Goal: Check status: Check status

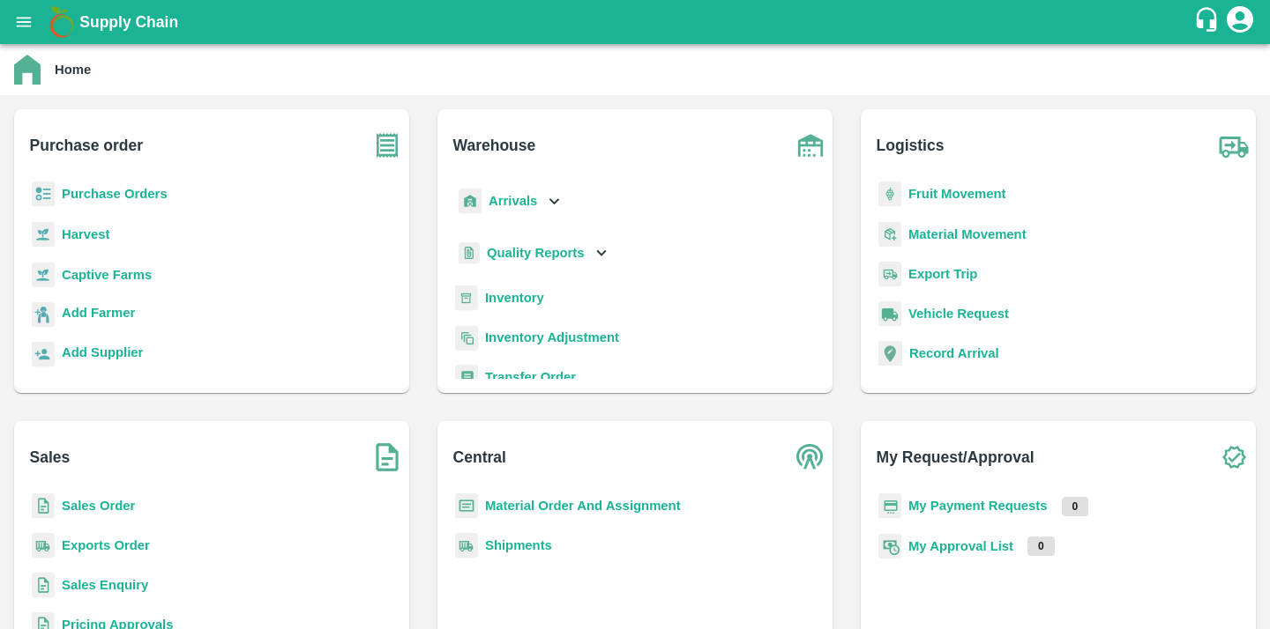
scroll to position [8, 0]
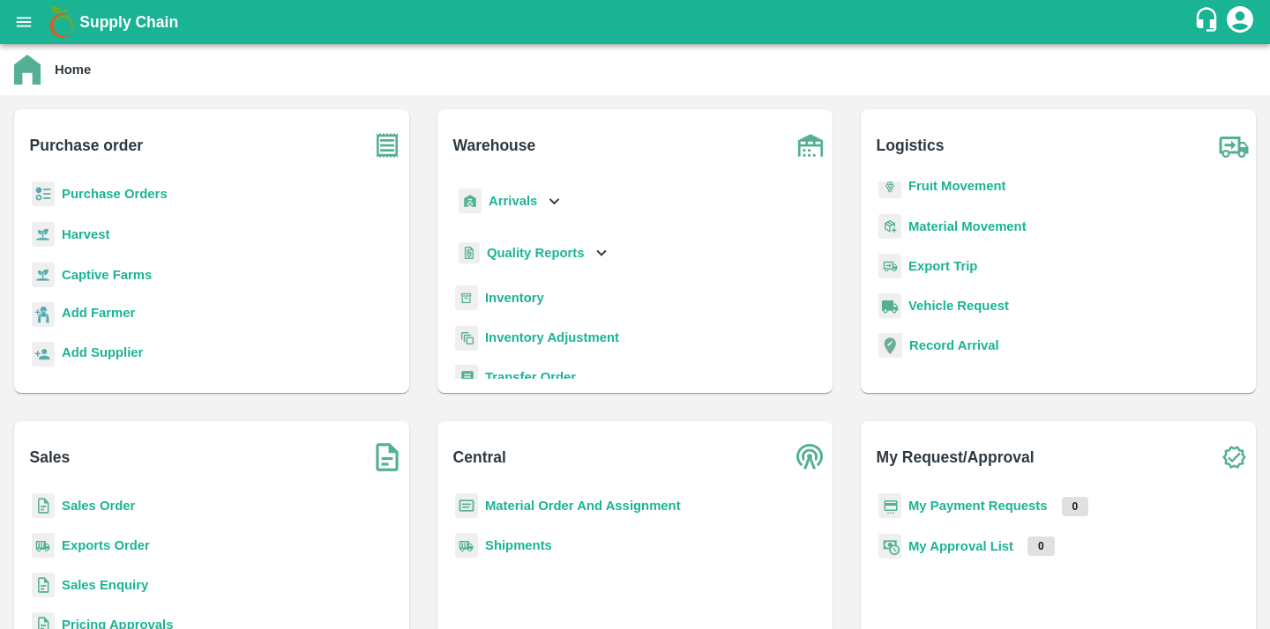
click at [93, 496] on p "Sales Order" at bounding box center [98, 505] width 73 height 19
click at [93, 500] on b "Sales Order" at bounding box center [98, 506] width 73 height 14
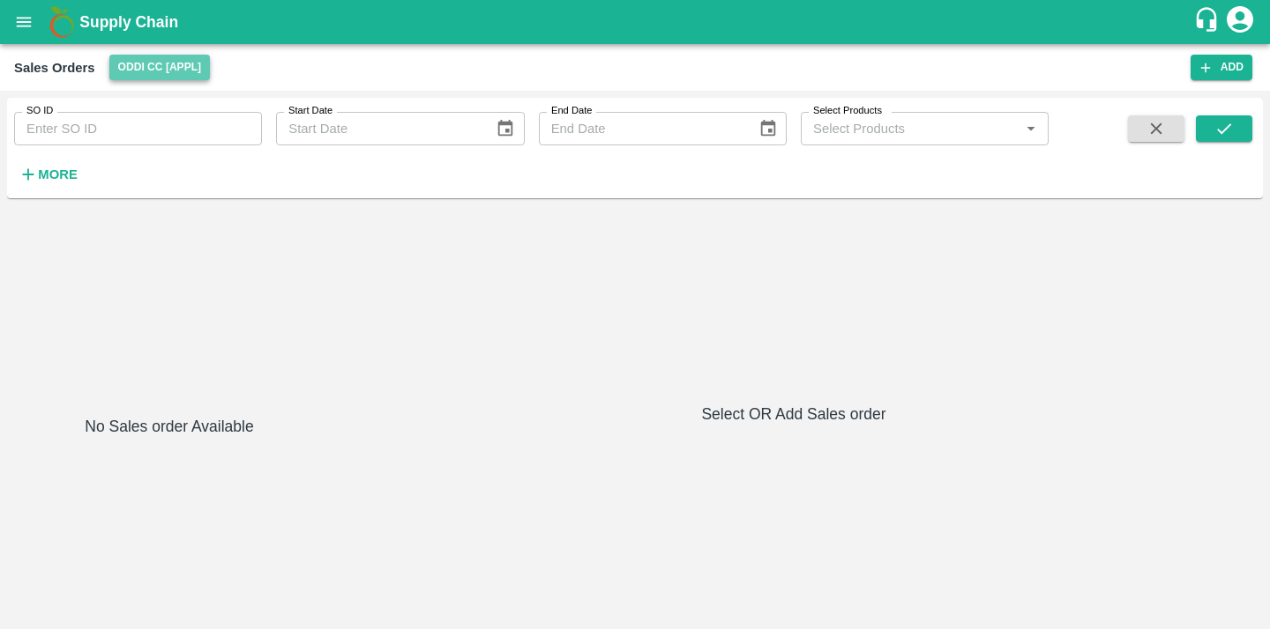
click at [144, 71] on button "Oddi CC [APPL]" at bounding box center [159, 68] width 101 height 26
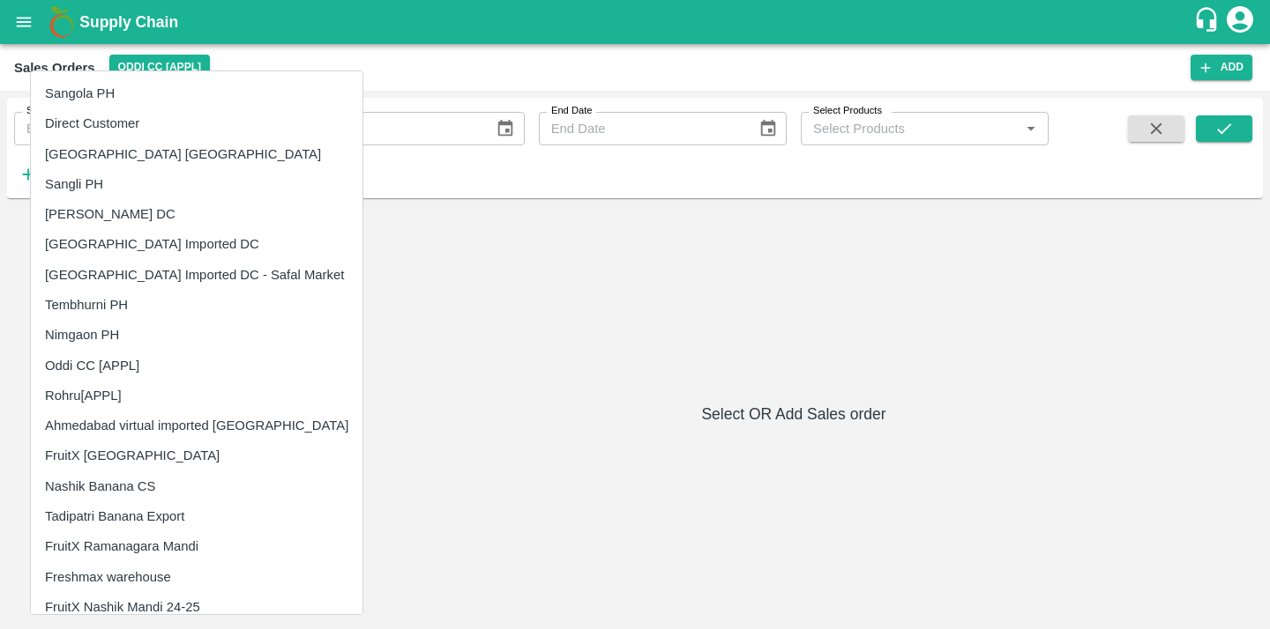
click at [109, 121] on li "Direct Customer" at bounding box center [196, 123] width 331 height 30
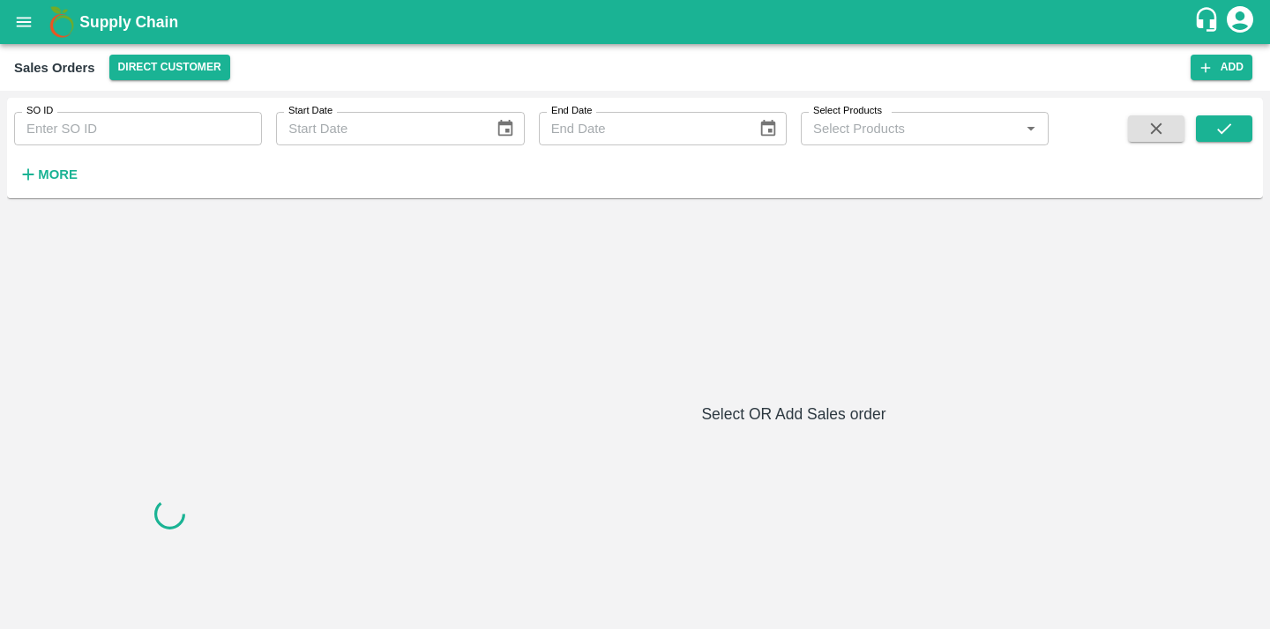
click at [151, 132] on input "SO ID" at bounding box center [138, 129] width 248 height 34
click at [1223, 132] on icon "submit" at bounding box center [1223, 128] width 19 height 19
click at [147, 139] on input "606866" at bounding box center [138, 129] width 248 height 34
click at [1235, 129] on button "submit" at bounding box center [1223, 128] width 56 height 26
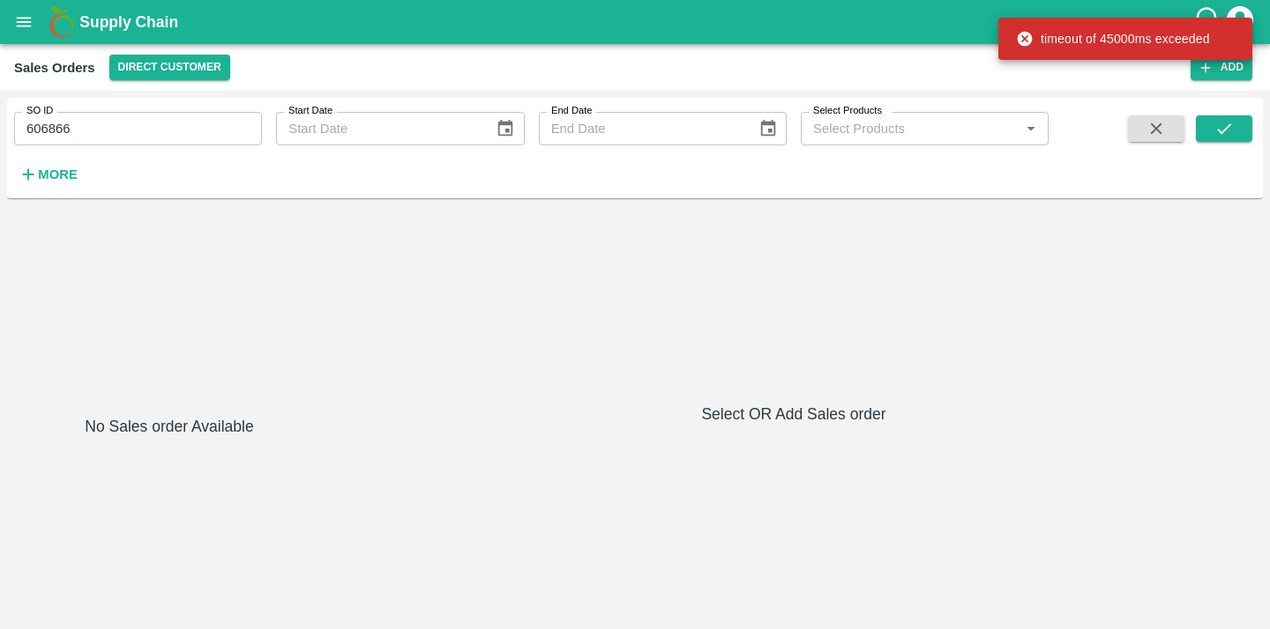
click at [67, 190] on div "SO ID 606866 SO ID Start Date Start Date End Date End Date Select Products Sele…" at bounding box center [634, 148] width 1255 height 86
click at [65, 178] on strong "More" at bounding box center [58, 175] width 40 height 14
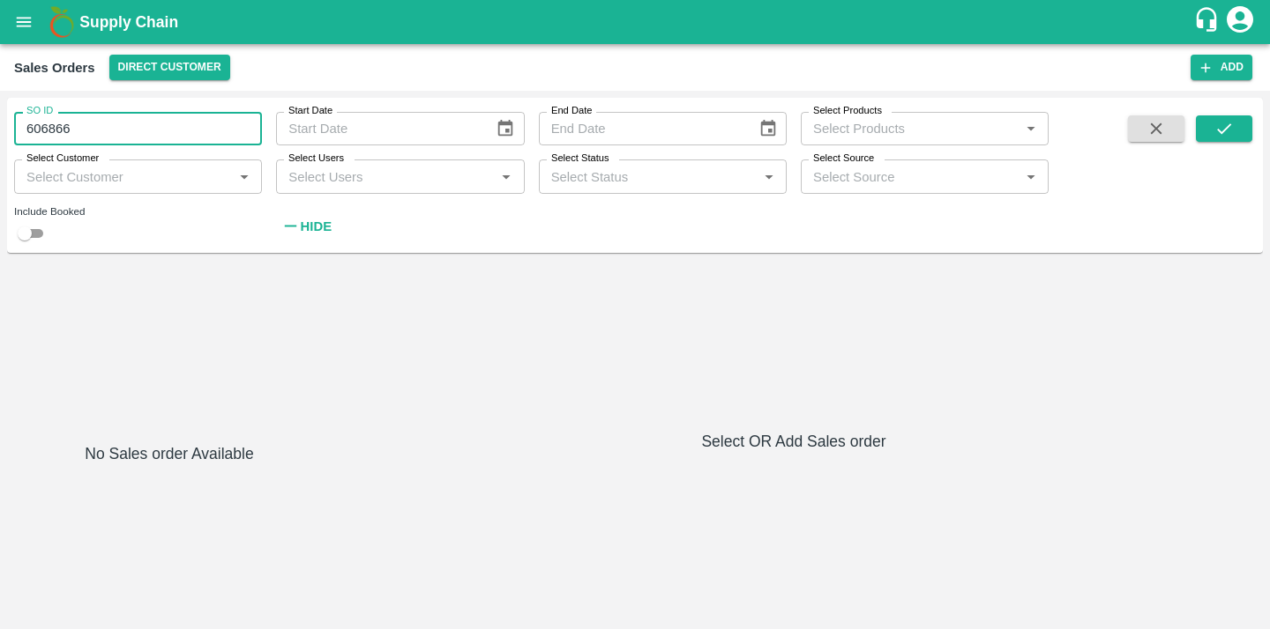
click at [138, 137] on input "606866" at bounding box center [138, 129] width 248 height 34
type input "606866"
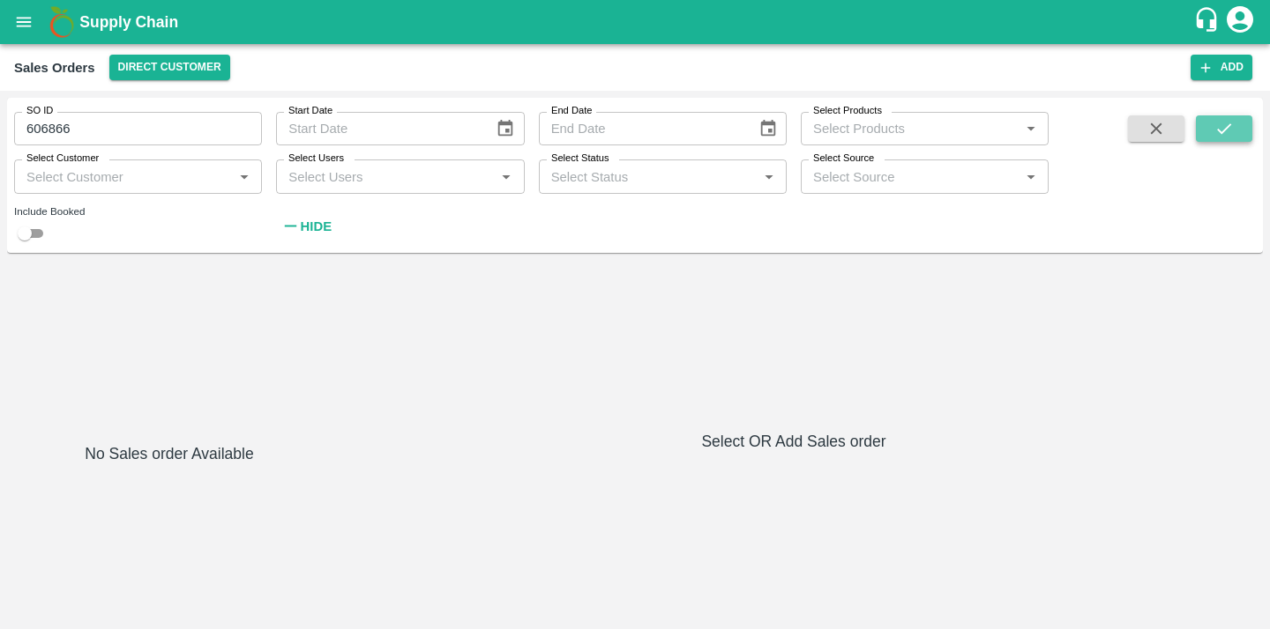
click at [1212, 133] on button "submit" at bounding box center [1223, 128] width 56 height 26
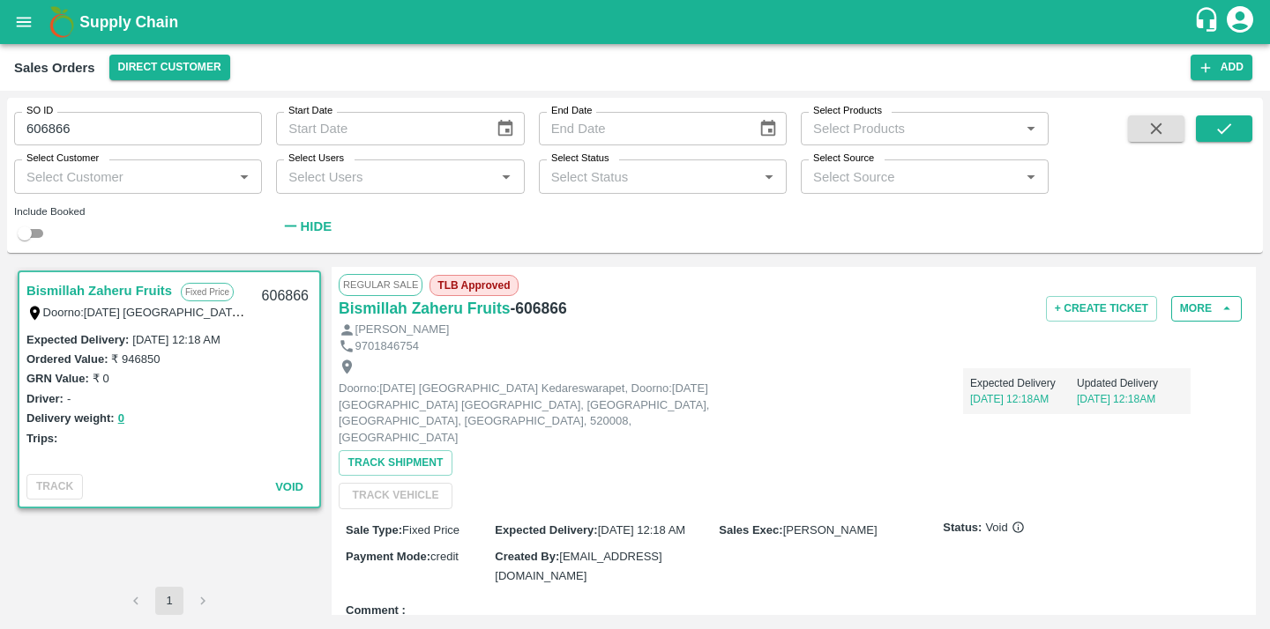
click at [1218, 309] on icon "button" at bounding box center [1226, 309] width 16 height 16
click at [1215, 317] on button "More" at bounding box center [1206, 309] width 71 height 26
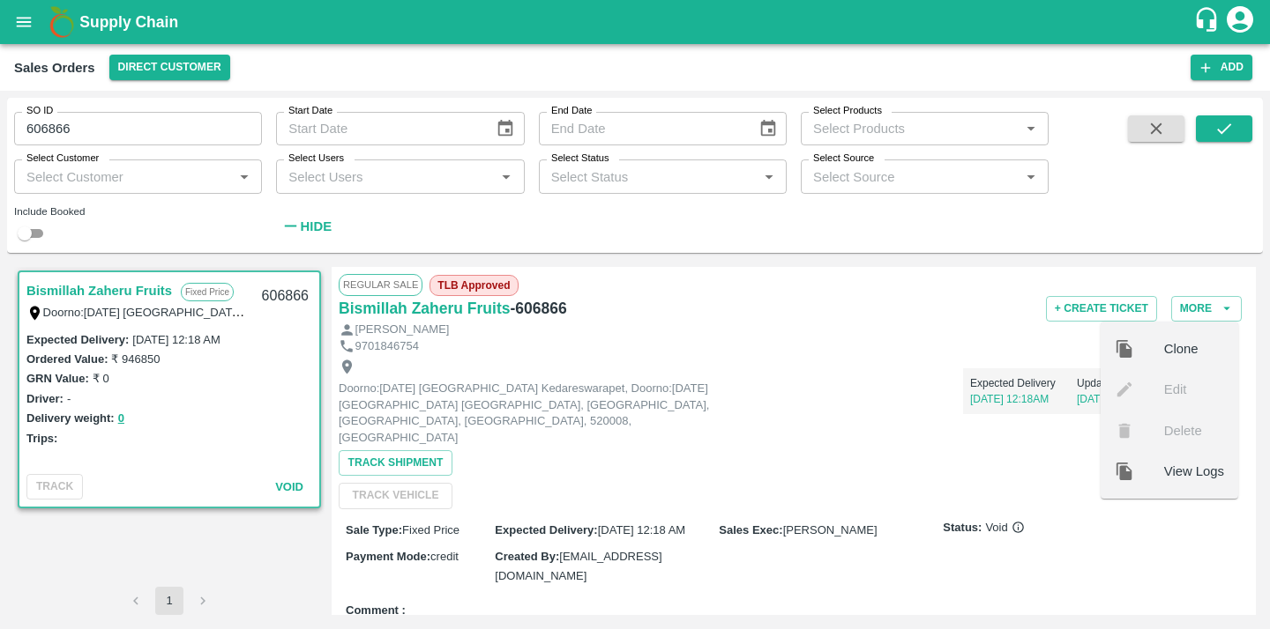
click at [1188, 413] on ul "Clone Edit Delete View Logs" at bounding box center [1169, 410] width 138 height 177
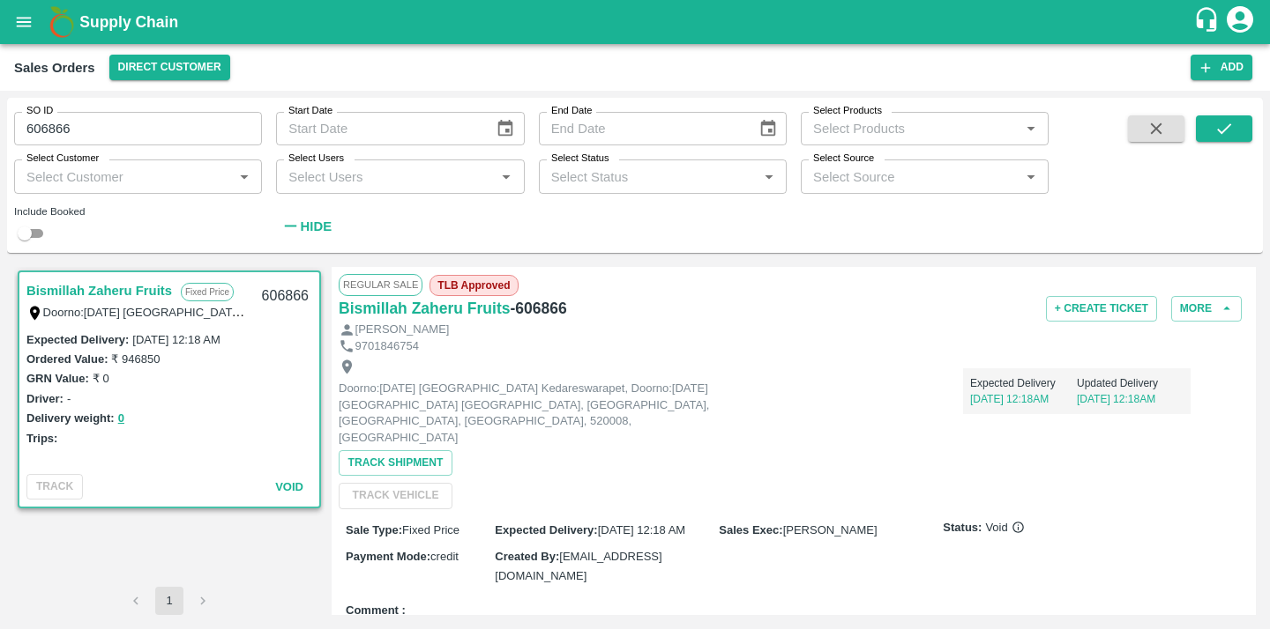
click at [1188, 397] on div "Expected Delivery [DATE] 12:18AM Updated Delivery [DATE] 12:18AM" at bounding box center [1076, 392] width 227 height 46
click at [405, 451] on button "Track Shipment" at bounding box center [396, 464] width 114 height 26
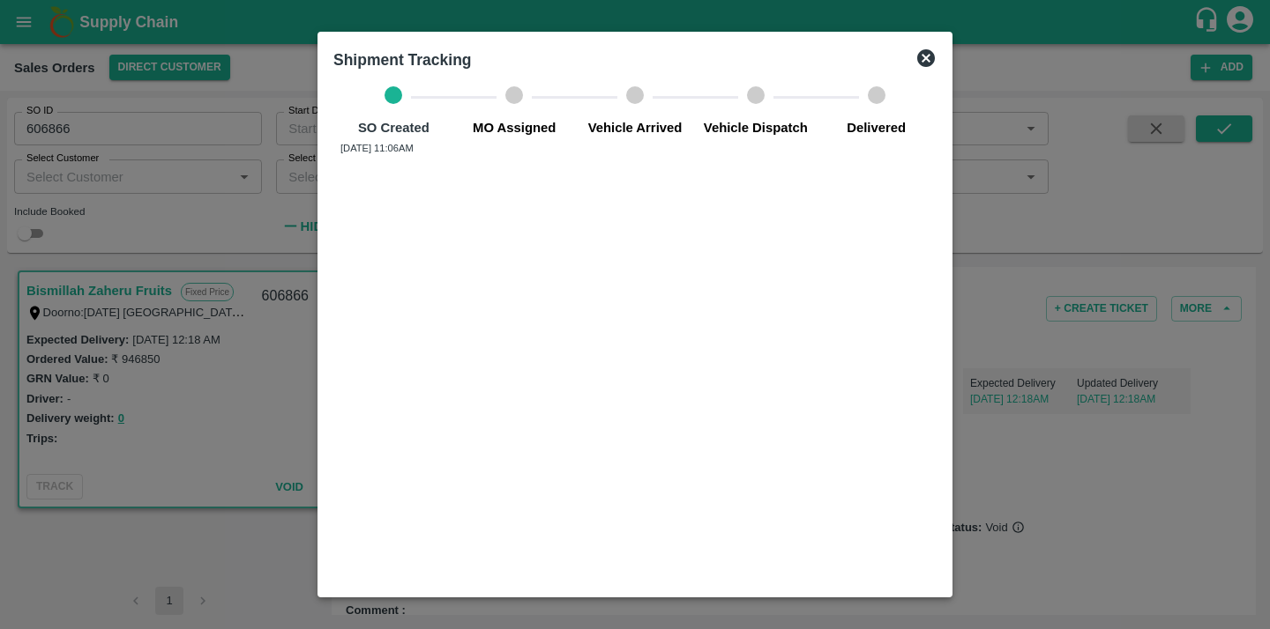
click at [926, 57] on icon at bounding box center [925, 58] width 21 height 21
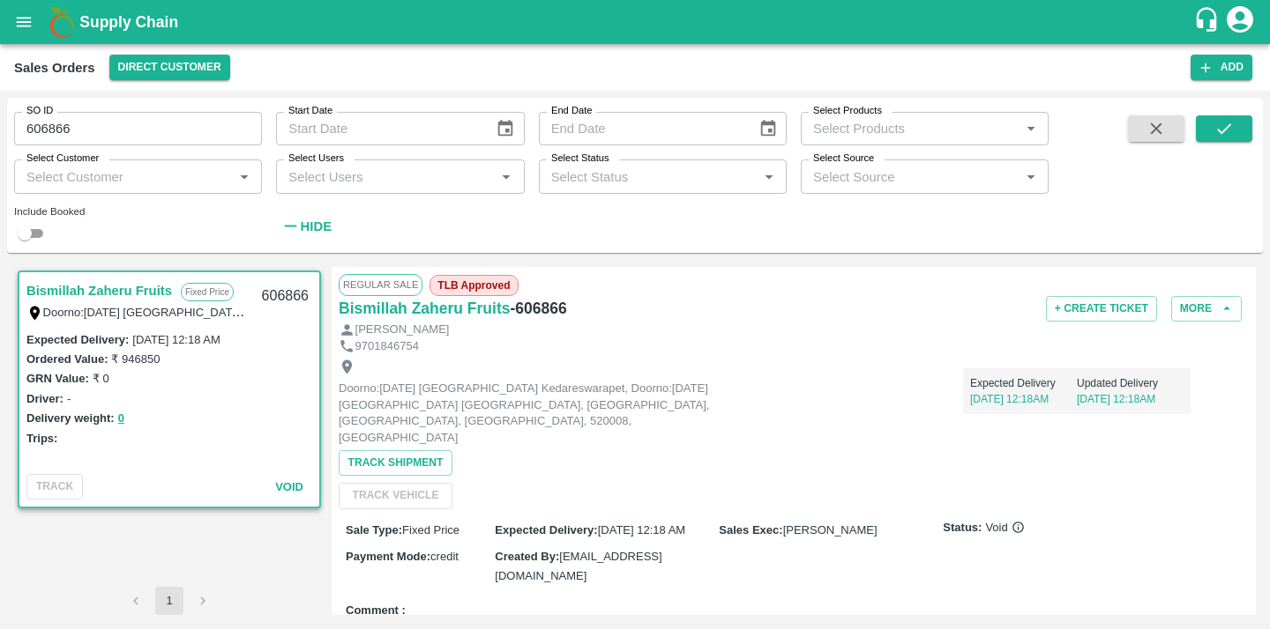
click at [457, 278] on span "TLB Approved" at bounding box center [473, 285] width 88 height 21
click at [450, 282] on span "TLB Approved" at bounding box center [473, 285] width 88 height 21
click at [495, 284] on span "TLB Approved" at bounding box center [473, 285] width 88 height 21
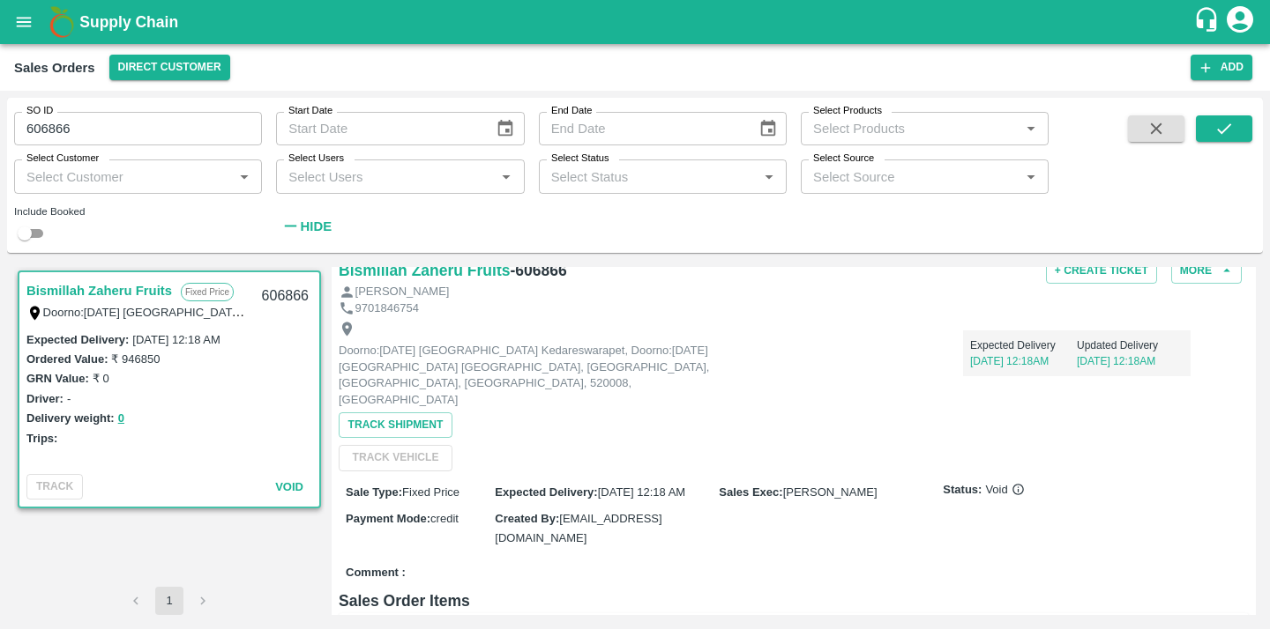
scroll to position [39, 0]
